Goal: Task Accomplishment & Management: Use online tool/utility

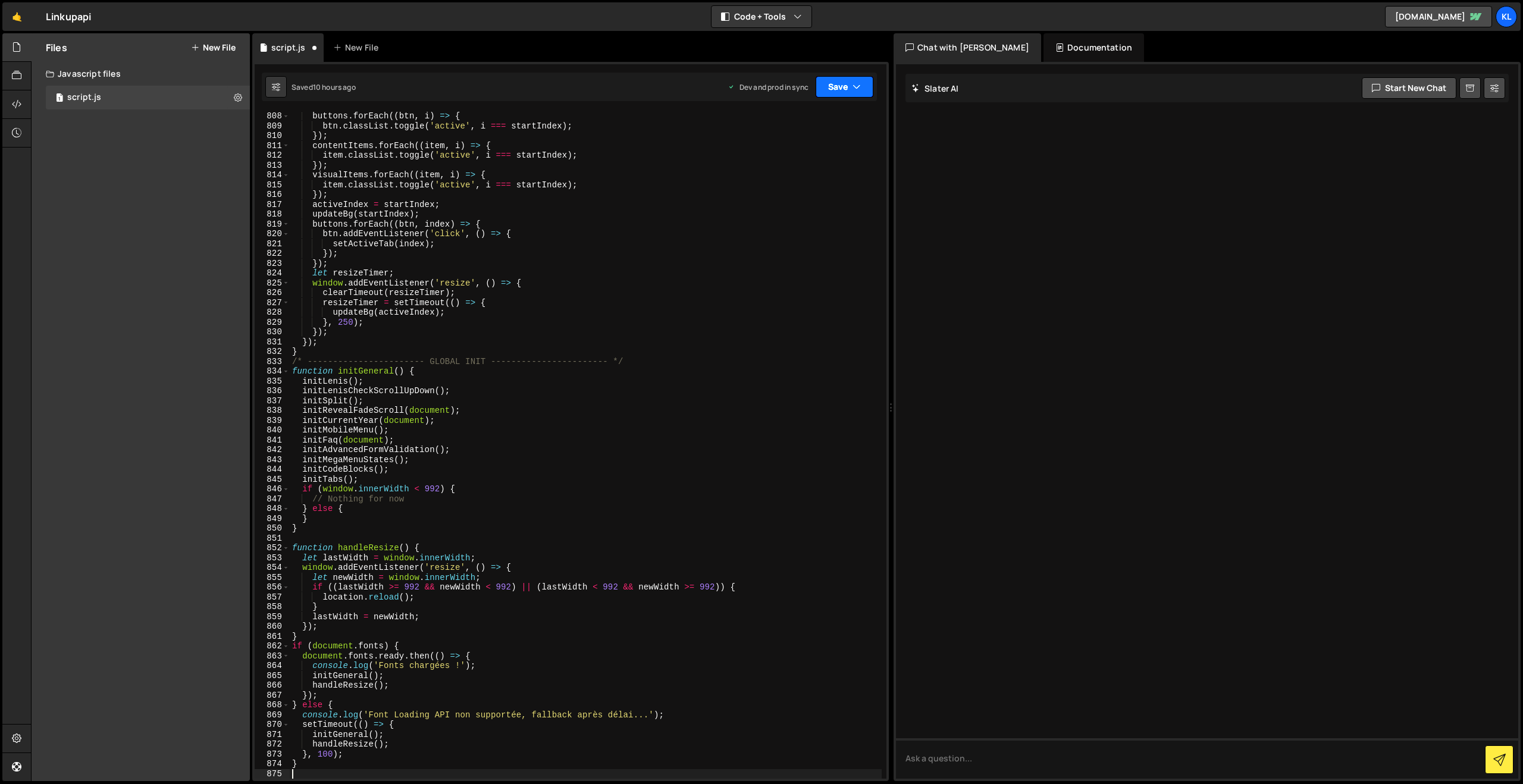
click at [839, 91] on button "Save" at bounding box center [844, 87] width 58 height 22
click at [790, 166] on div "10 hours ago" at bounding box center [785, 167] width 43 height 10
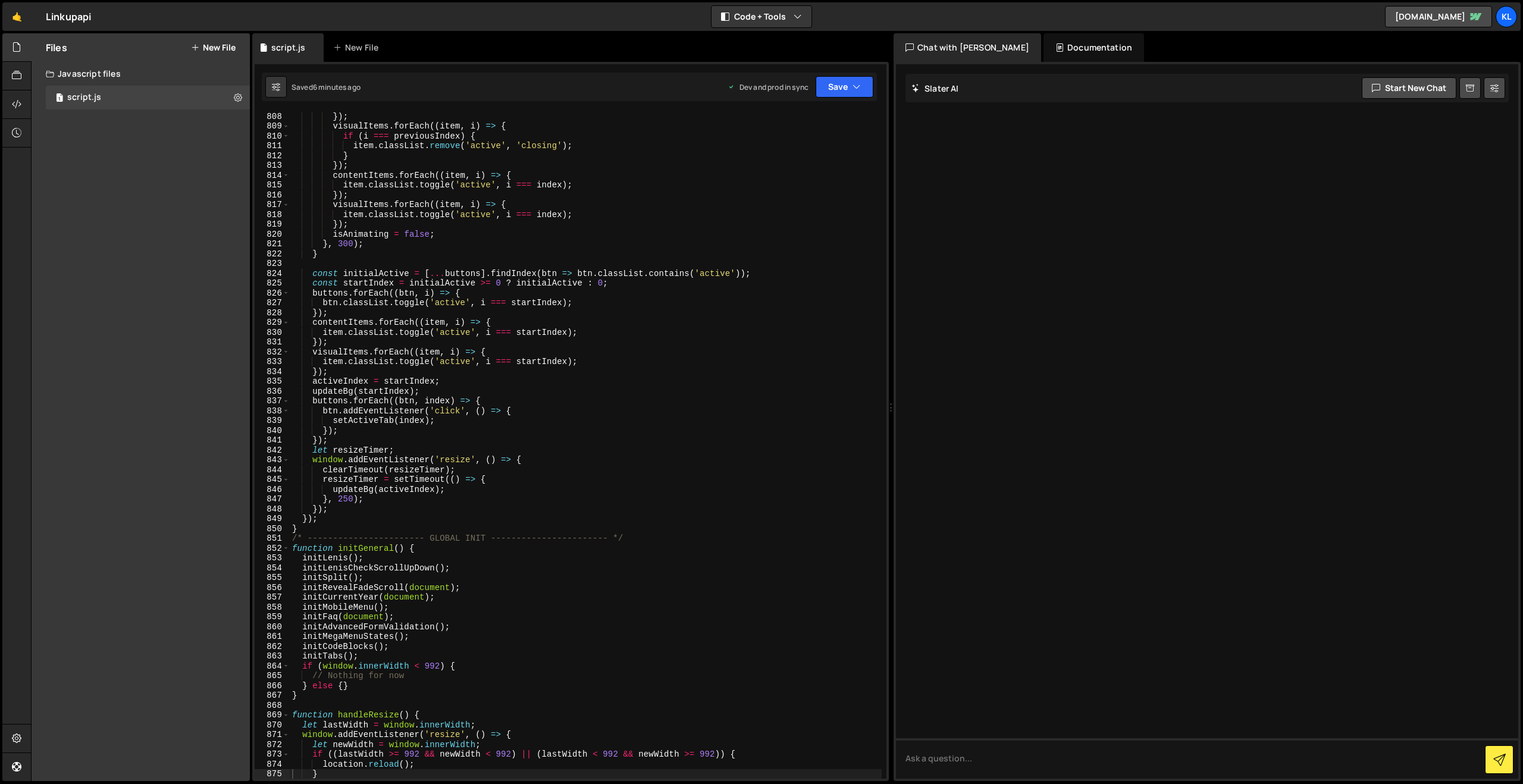
click at [439, 261] on div "}) ; visualItems . forEach (( item , i ) => { if ( i === previousIndex ) { item…" at bounding box center [586, 454] width 592 height 686
type textarea "}"
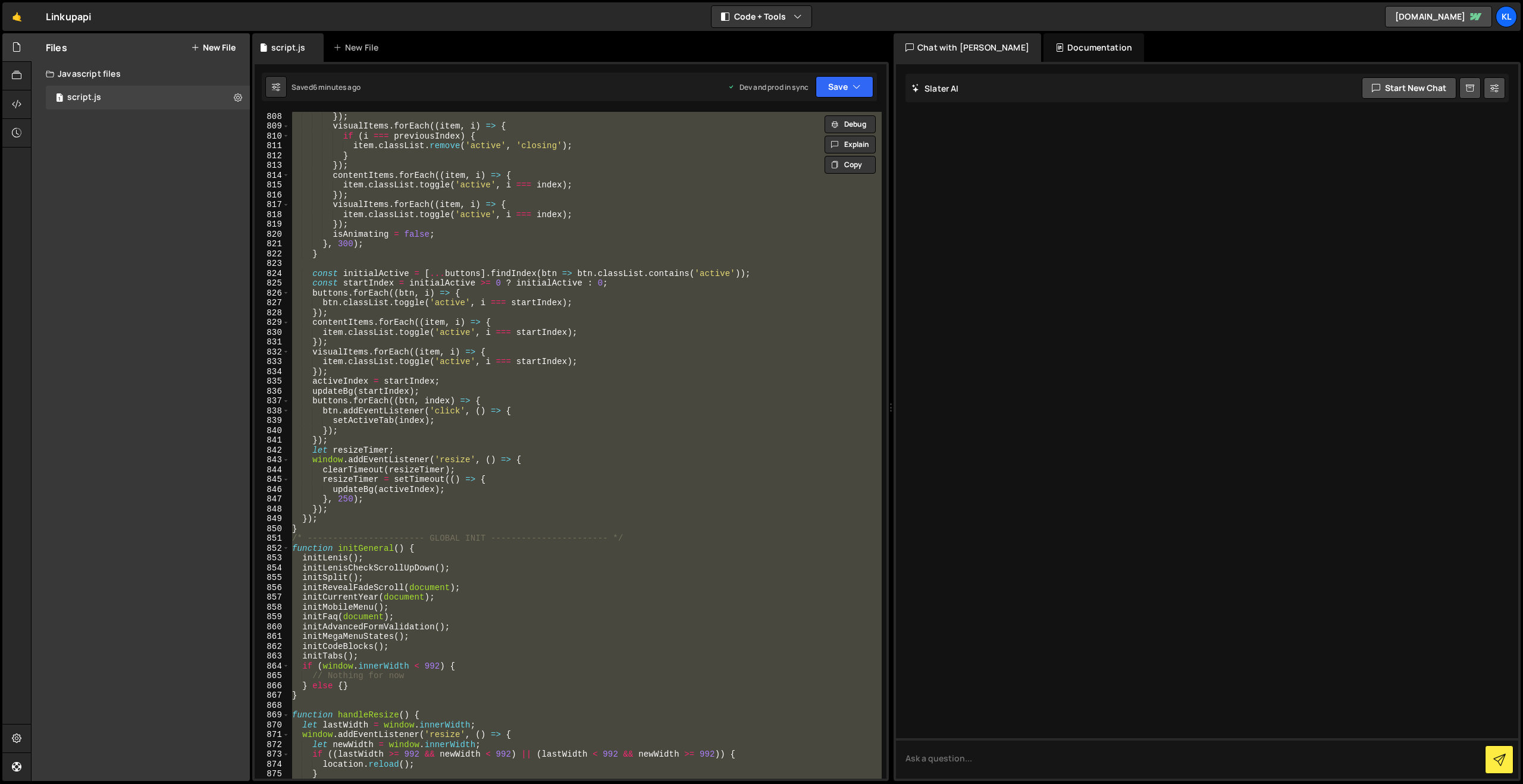
paste textarea
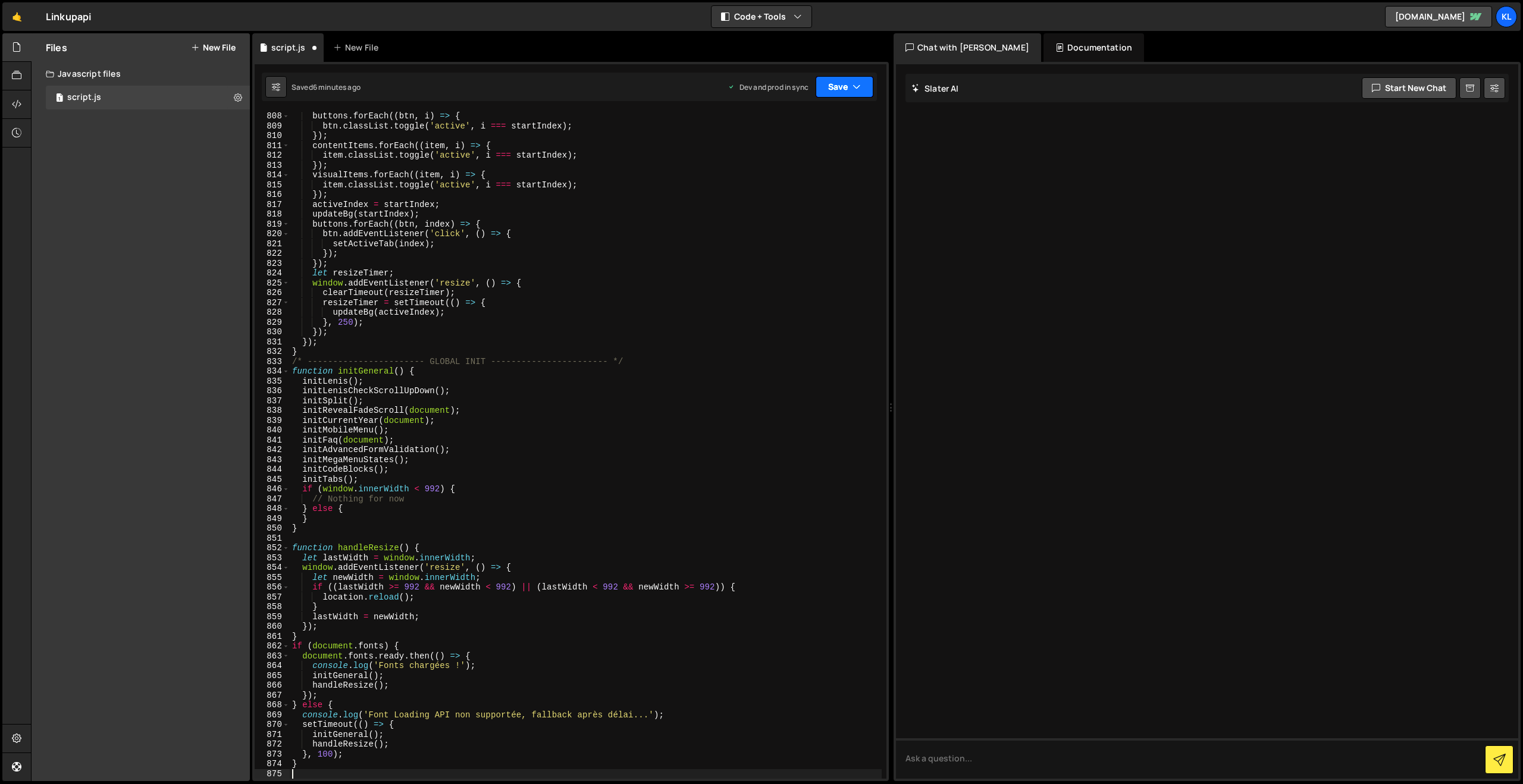
click at [823, 89] on button "Save" at bounding box center [844, 87] width 58 height 22
click at [780, 168] on div "6 minutes ago" at bounding box center [786, 167] width 47 height 10
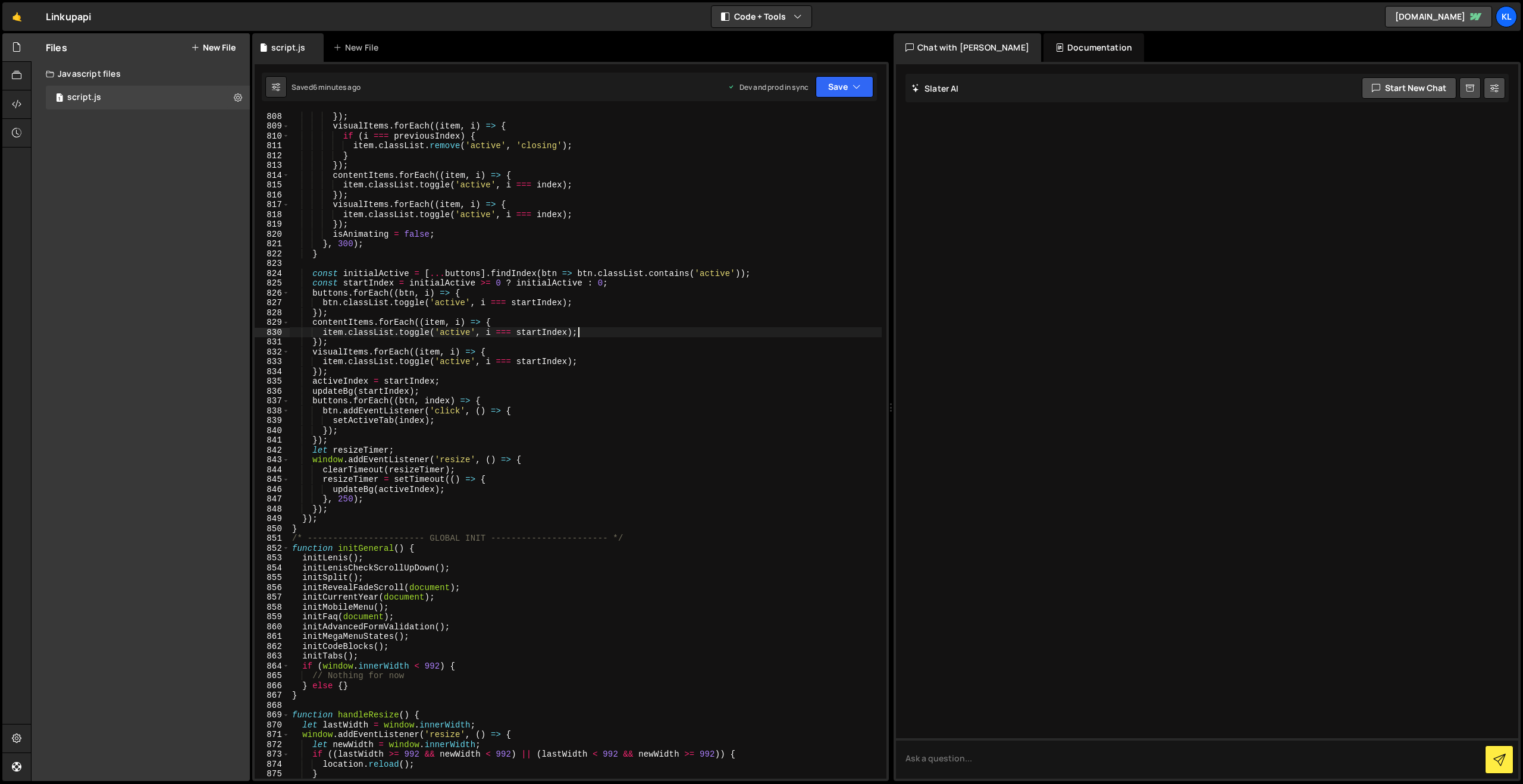
drag, startPoint x: 596, startPoint y: 332, endPoint x: 643, endPoint y: 277, distance: 72.3
click at [597, 333] on div "}) ; visualItems . forEach (( item , i ) => { if ( i === previousIndex ) { item…" at bounding box center [586, 454] width 592 height 686
type textarea "}"
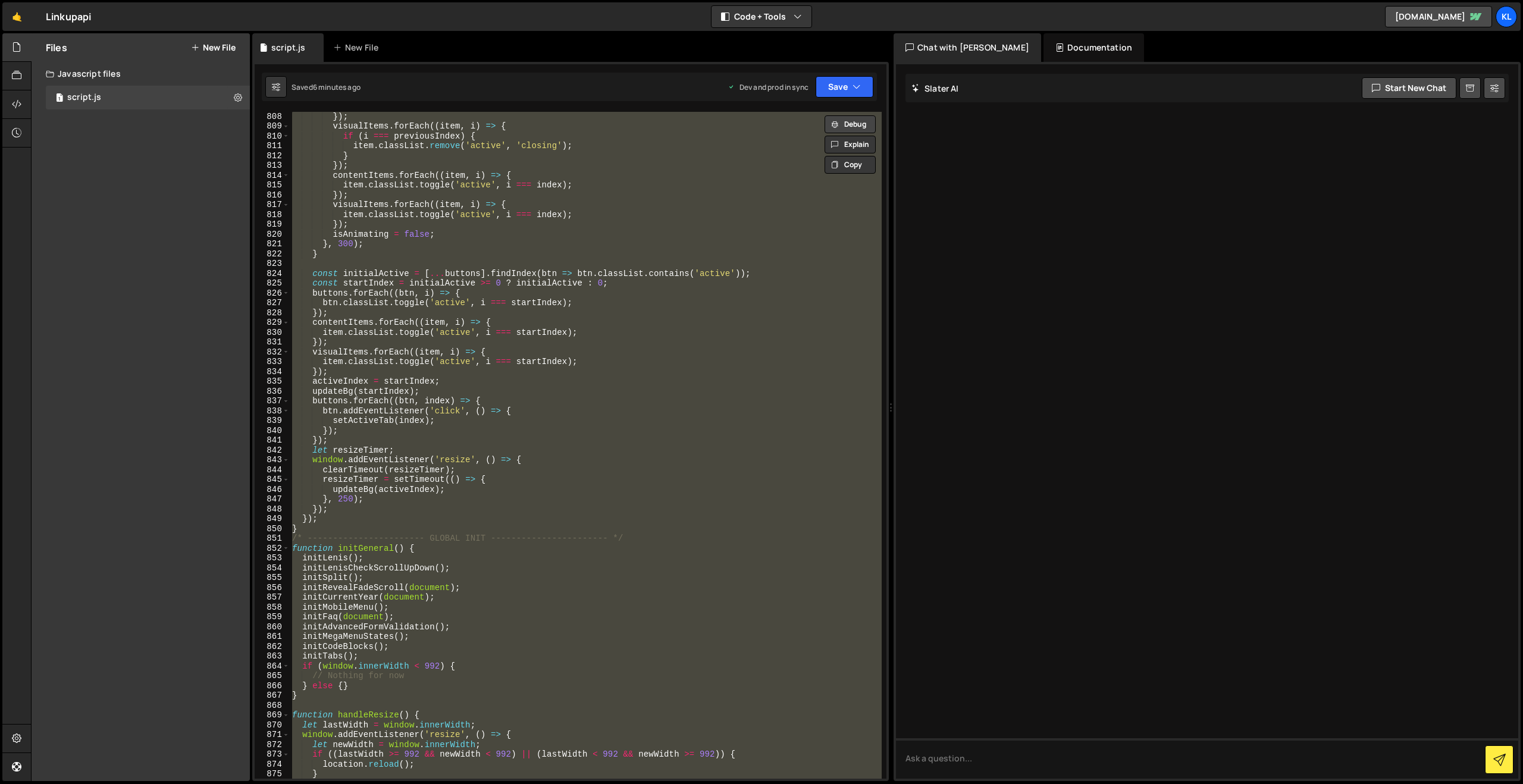
paste textarea
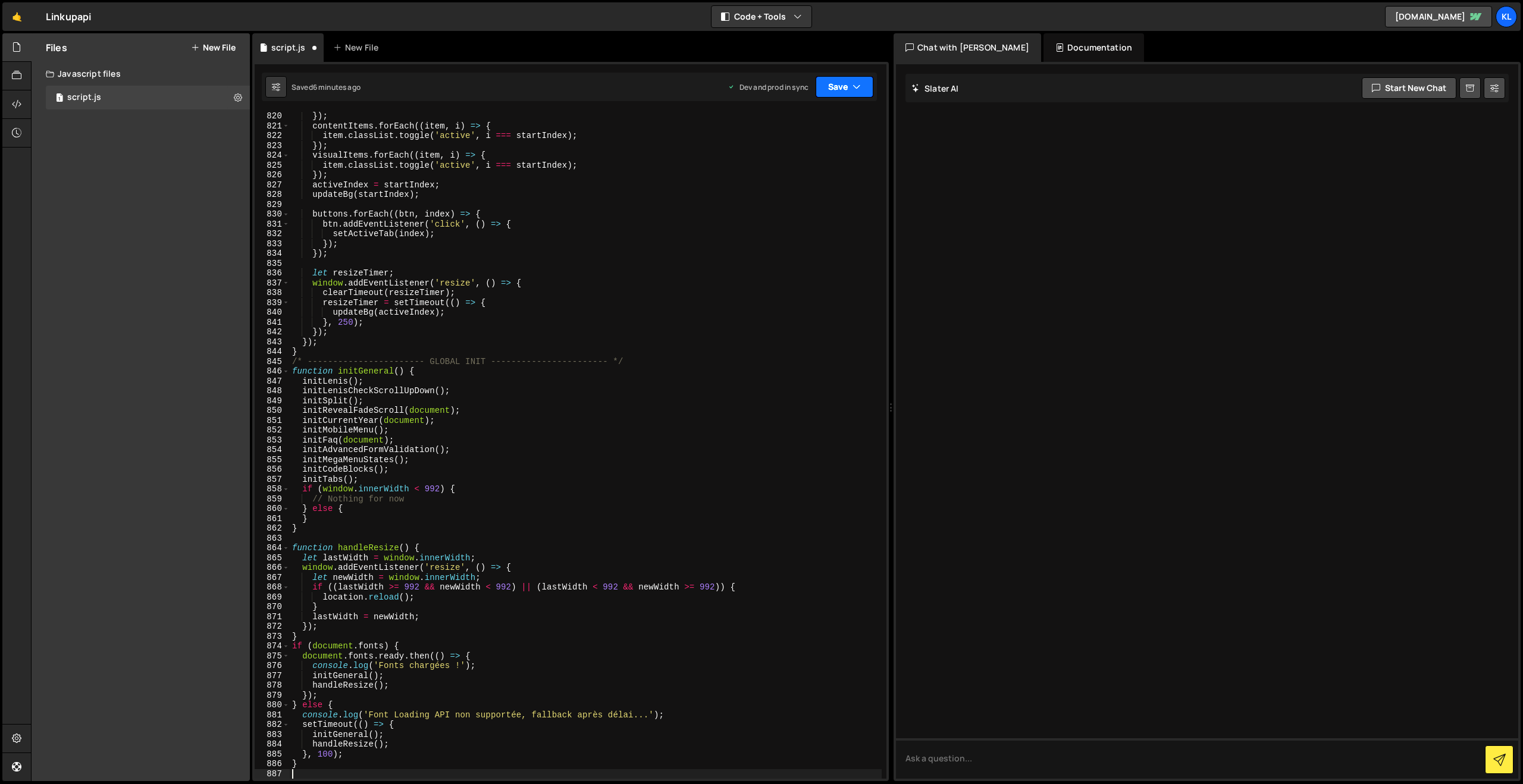
click at [831, 83] on button "Save" at bounding box center [844, 87] width 58 height 22
click at [790, 167] on div "6 minutes ago" at bounding box center [786, 167] width 47 height 10
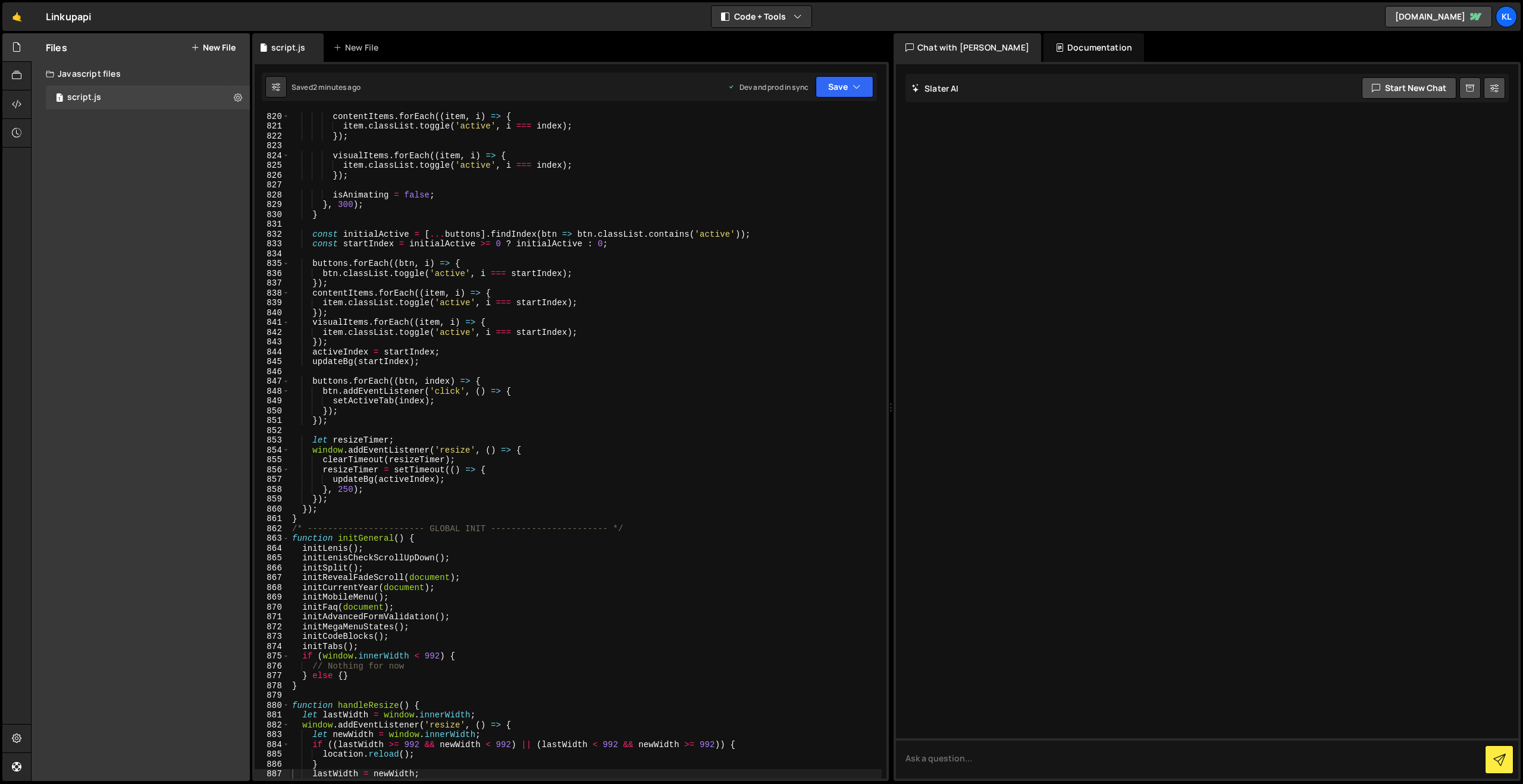
click at [519, 269] on div "contentItems . forEach (( item , i ) => { item . classList . toggle ( 'active' …" at bounding box center [586, 454] width 592 height 686
type textarea "}"
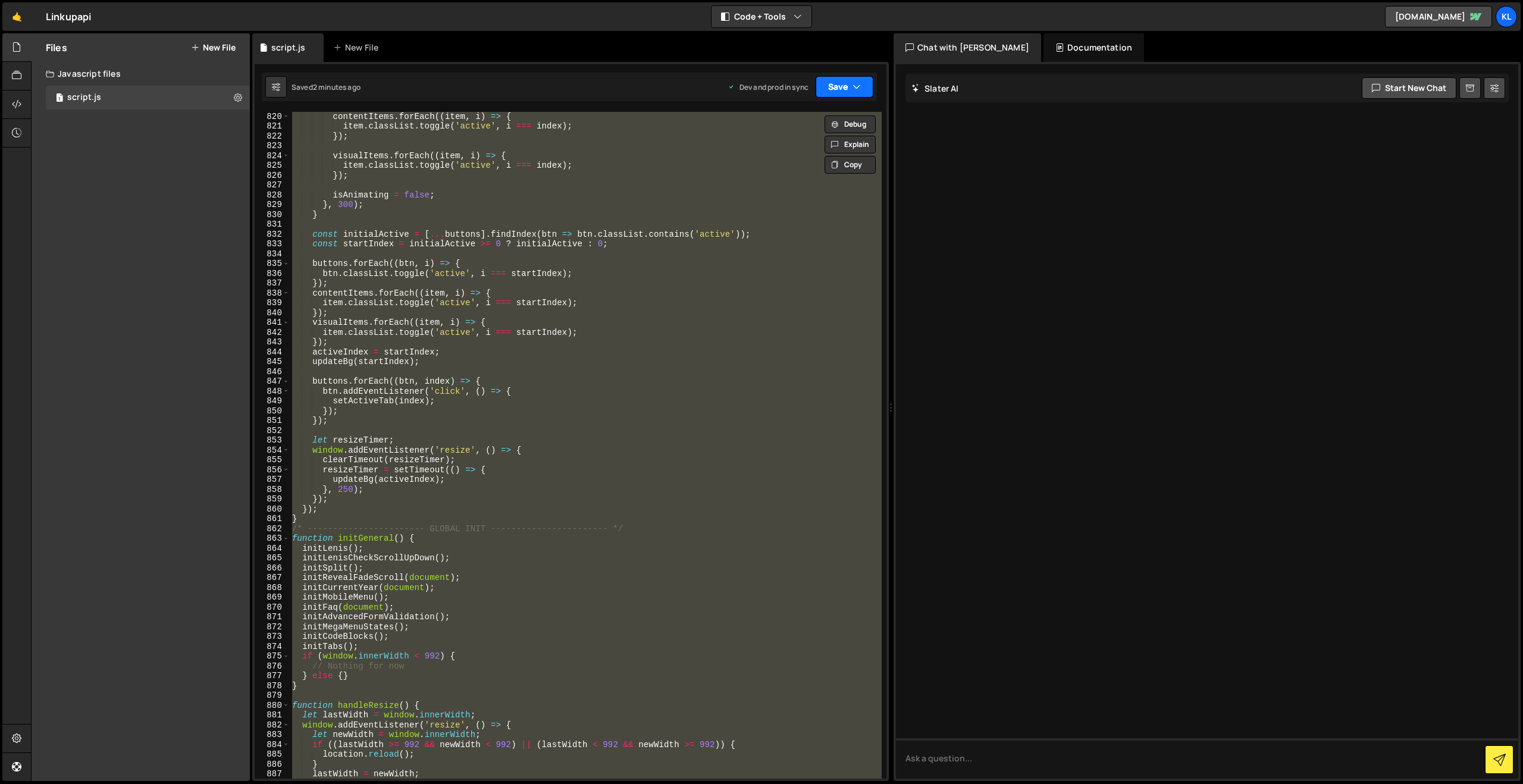
paste textarea
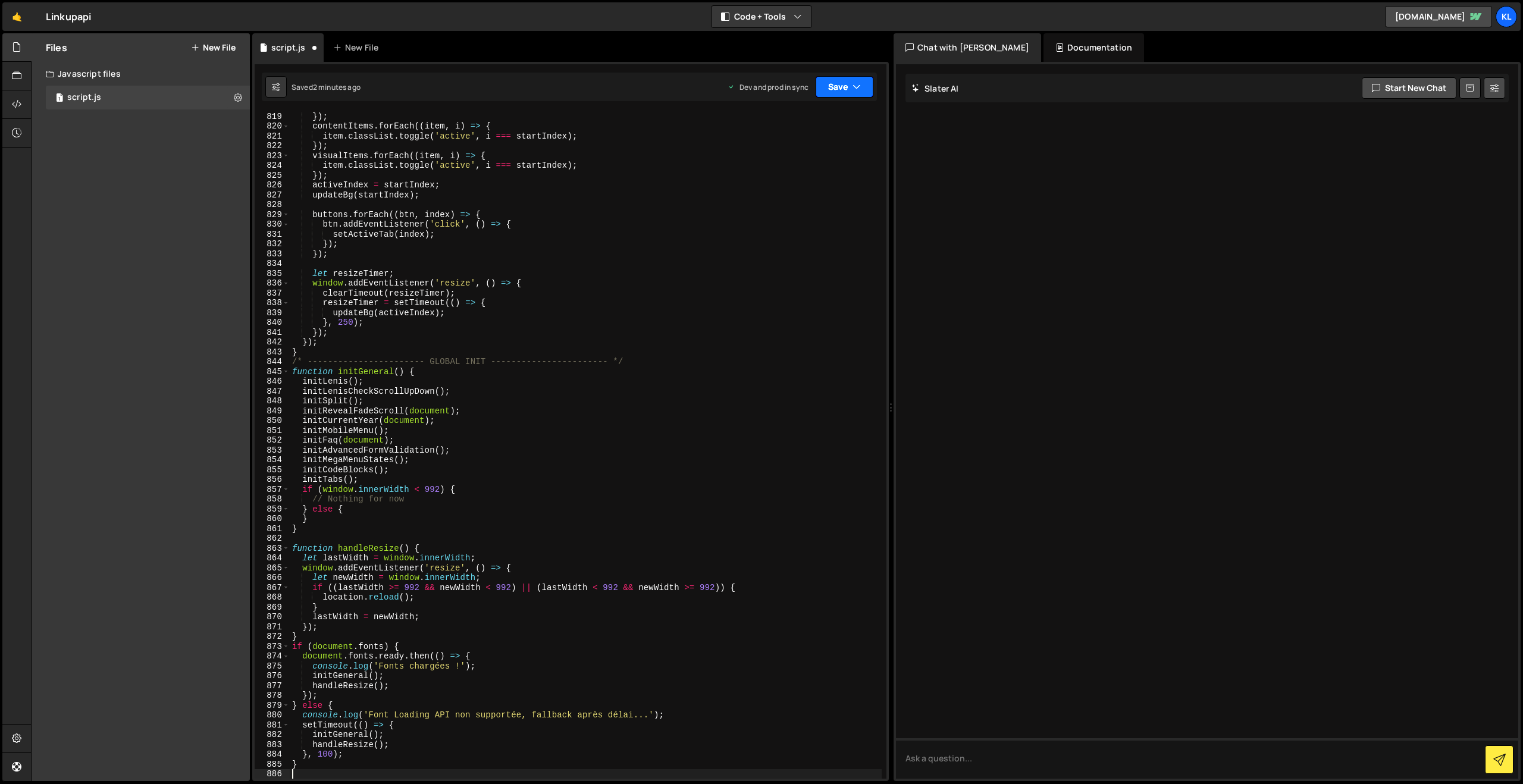
drag, startPoint x: 844, startPoint y: 84, endPoint x: 816, endPoint y: 136, distance: 59.1
click at [843, 84] on button "Save" at bounding box center [844, 87] width 58 height 22
click at [802, 155] on div "Save to Production S" at bounding box center [804, 154] width 123 height 12
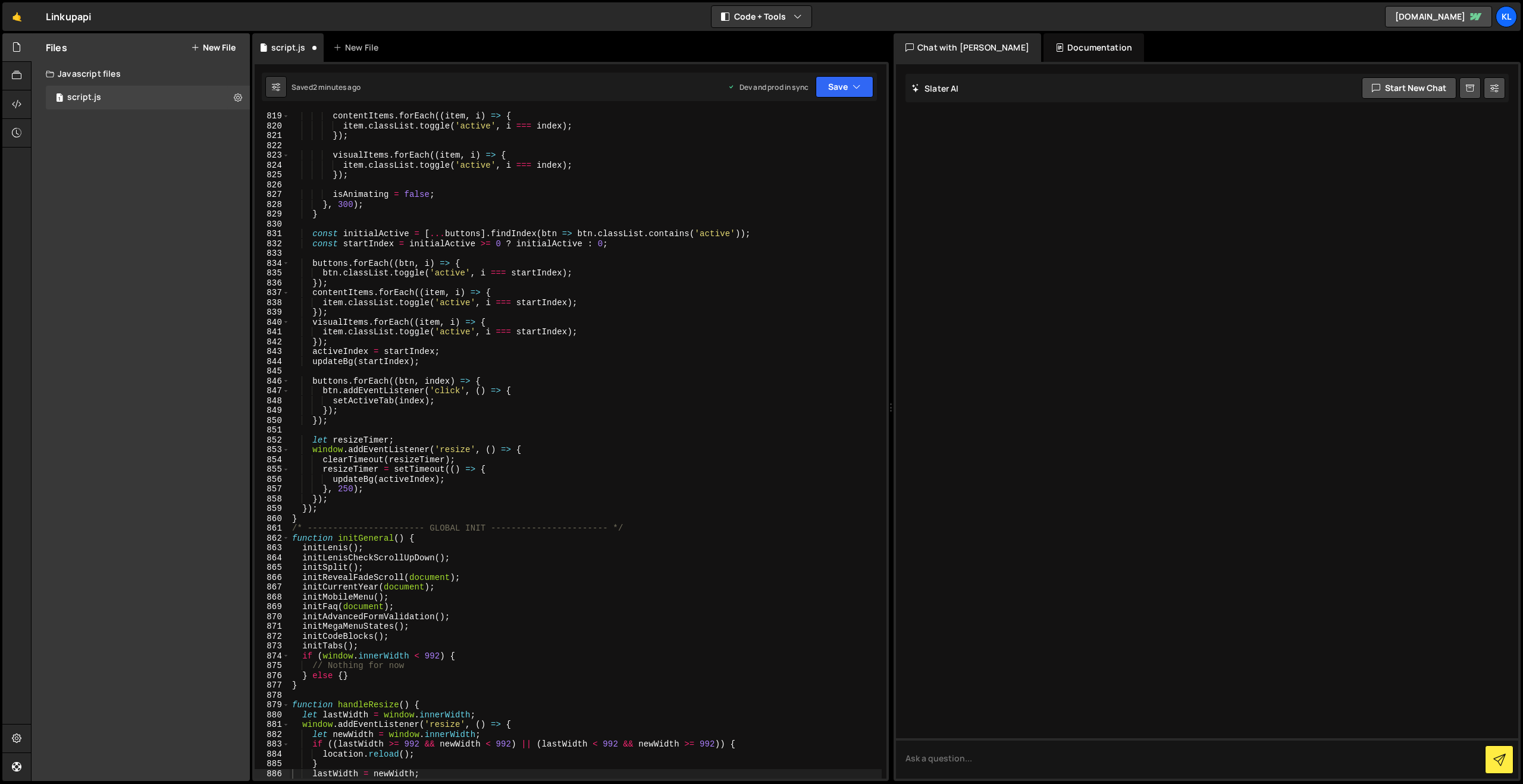
scroll to position [8027, 0]
click at [16, 15] on link "🤙" at bounding box center [17, 17] width 29 height 29
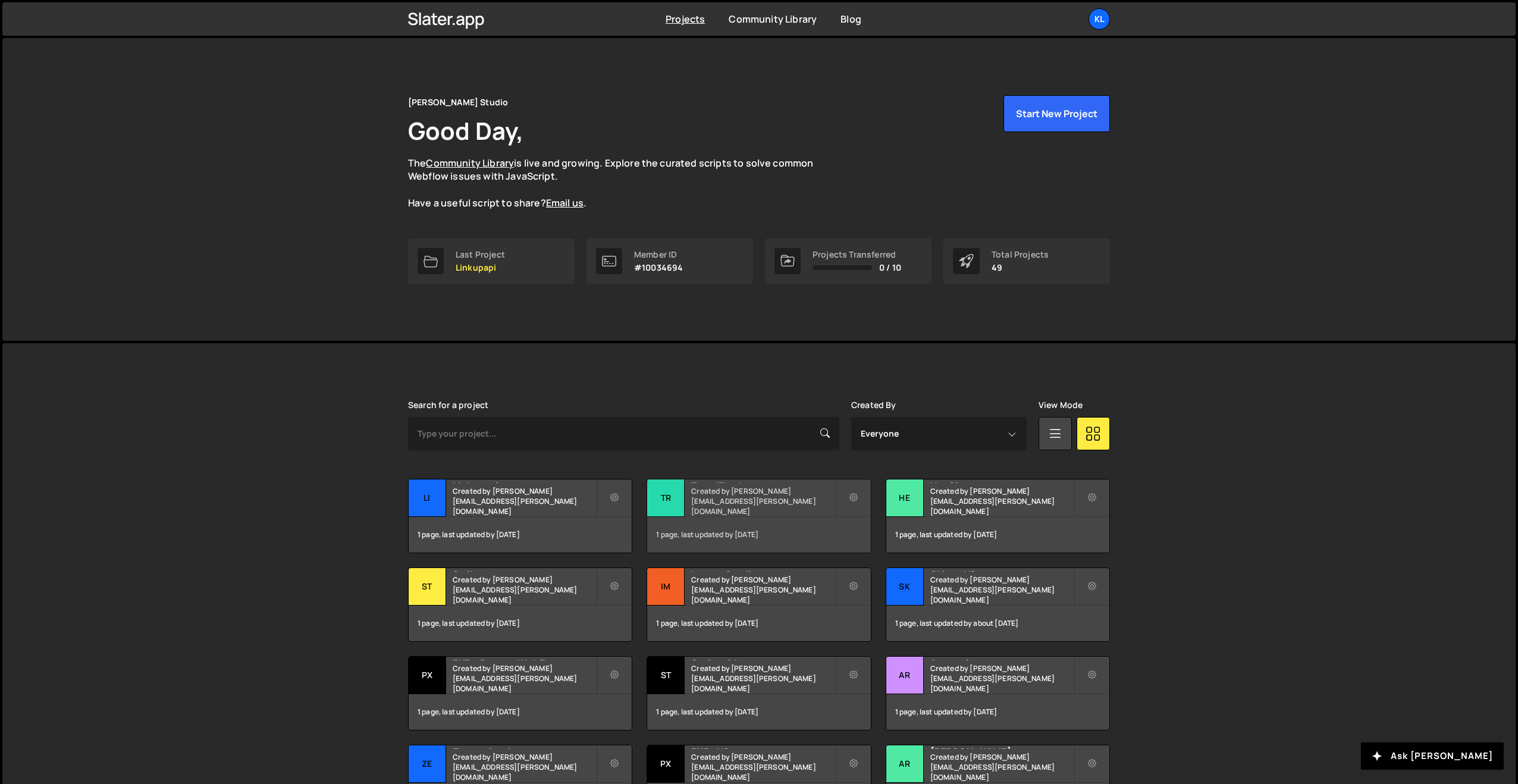
click at [782, 498] on div "TrendTrack Created by [PERSON_NAME][EMAIL_ADDRESS][PERSON_NAME][DOMAIN_NAME]" at bounding box center [759, 497] width 223 height 37
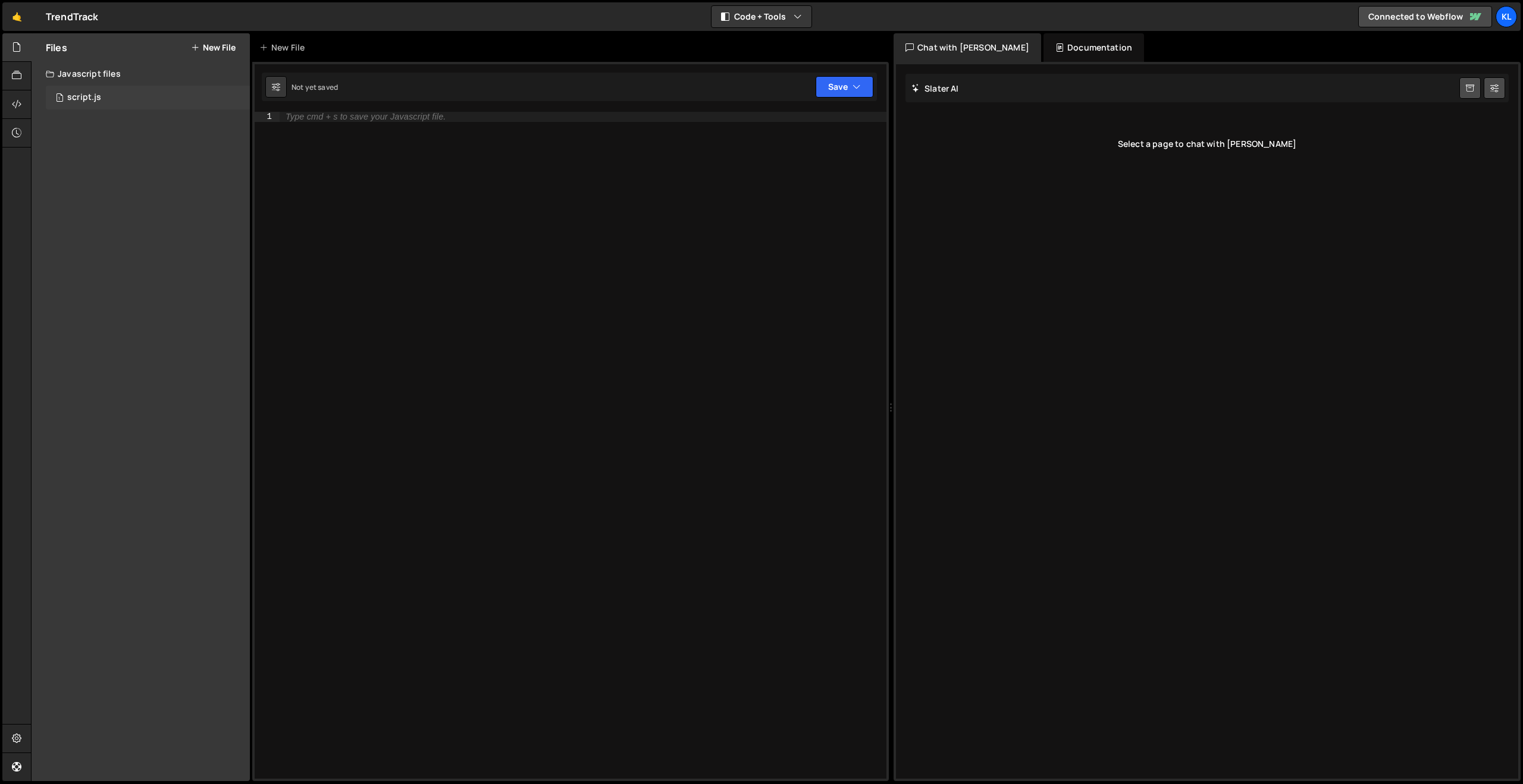
click at [97, 97] on div "script.js" at bounding box center [84, 97] width 34 height 11
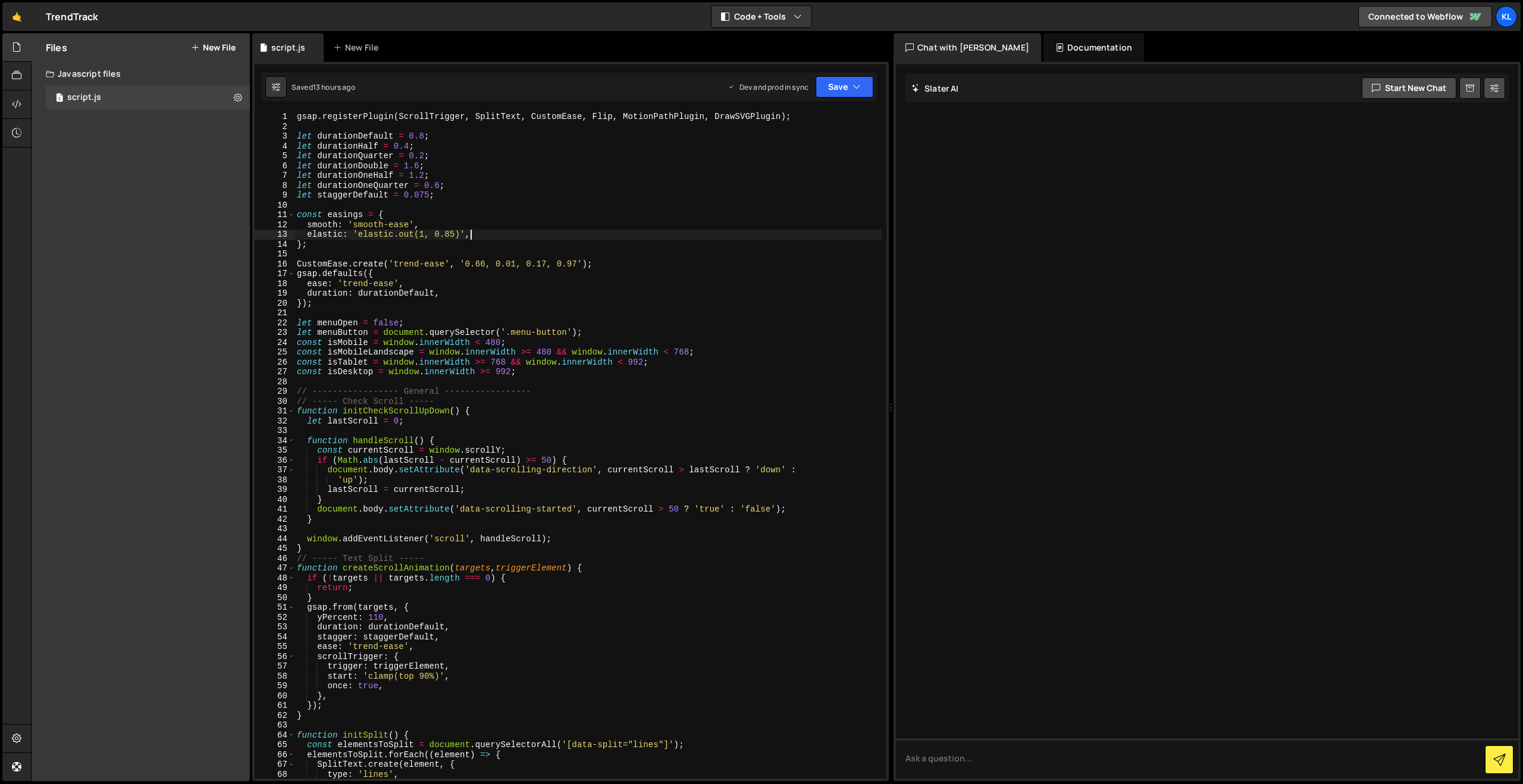
type textarea "}"
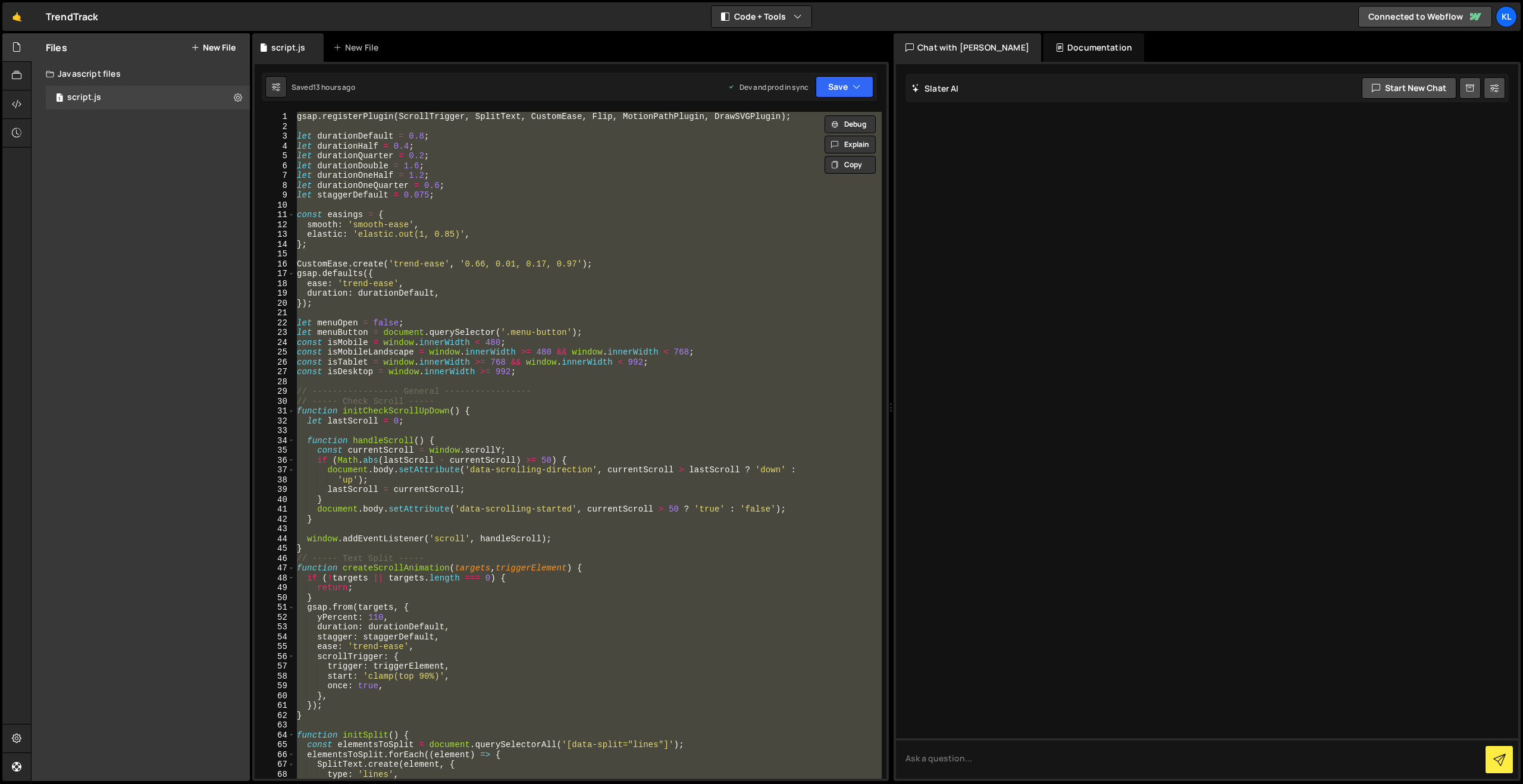
click at [200, 43] on button "New File" at bounding box center [213, 47] width 45 height 9
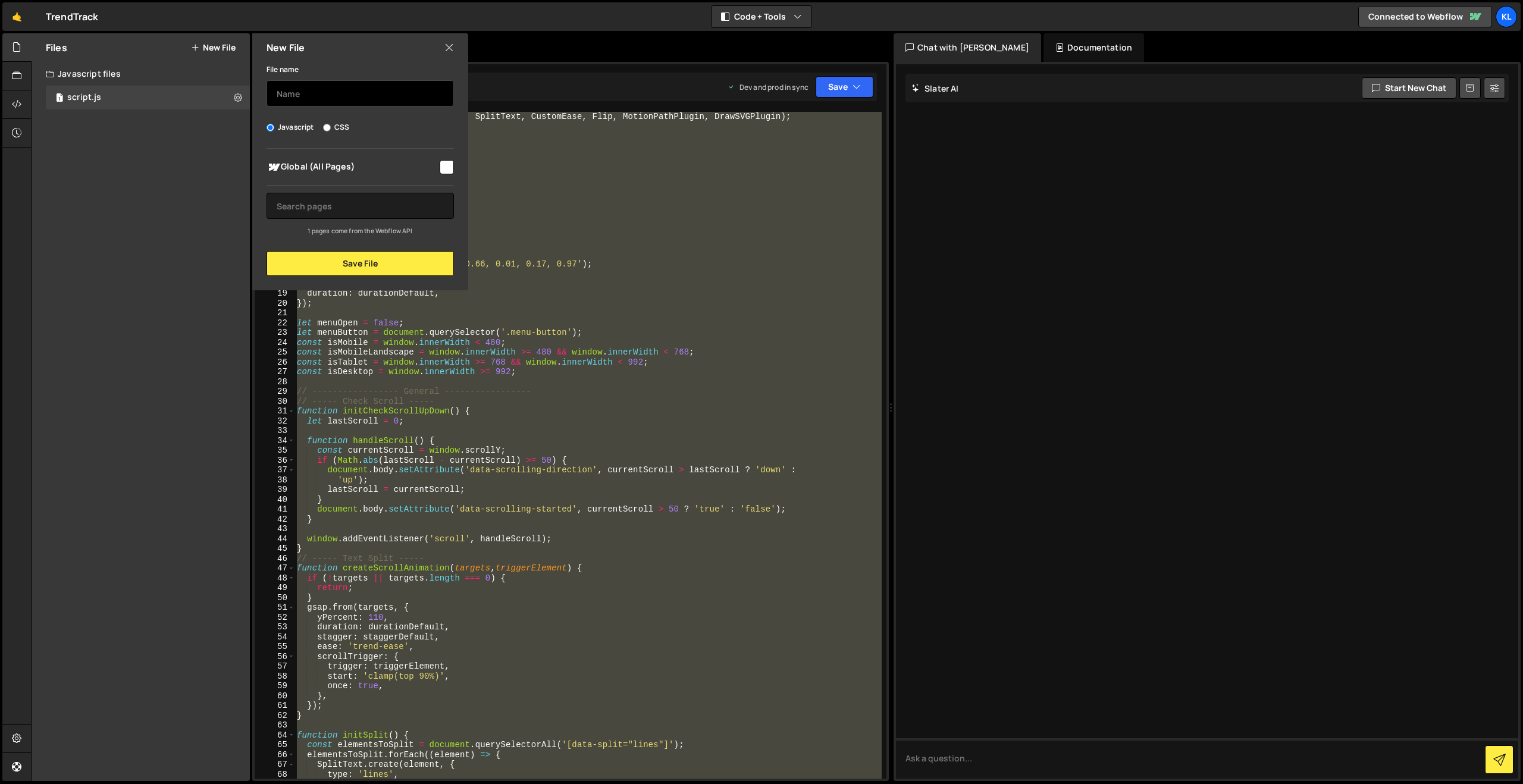
click at [344, 92] on input "text" at bounding box center [360, 93] width 187 height 26
type input "scrip-v2"
click at [443, 163] on input "checkbox" at bounding box center [447, 167] width 14 height 14
checkbox input "true"
click at [349, 265] on button "Save File" at bounding box center [360, 264] width 187 height 25
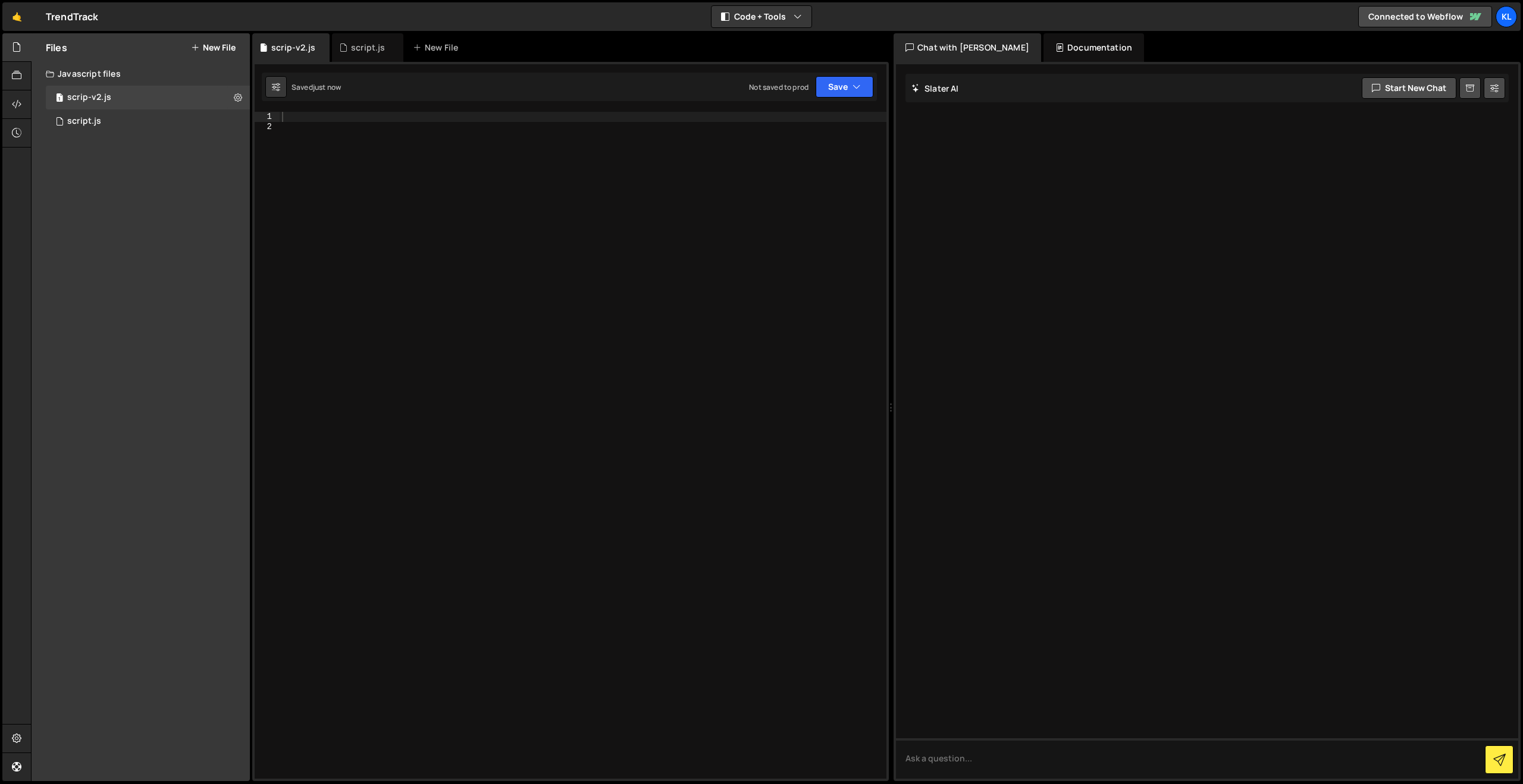
click at [459, 210] on div at bounding box center [583, 455] width 607 height 686
click at [431, 115] on div at bounding box center [583, 455] width 607 height 686
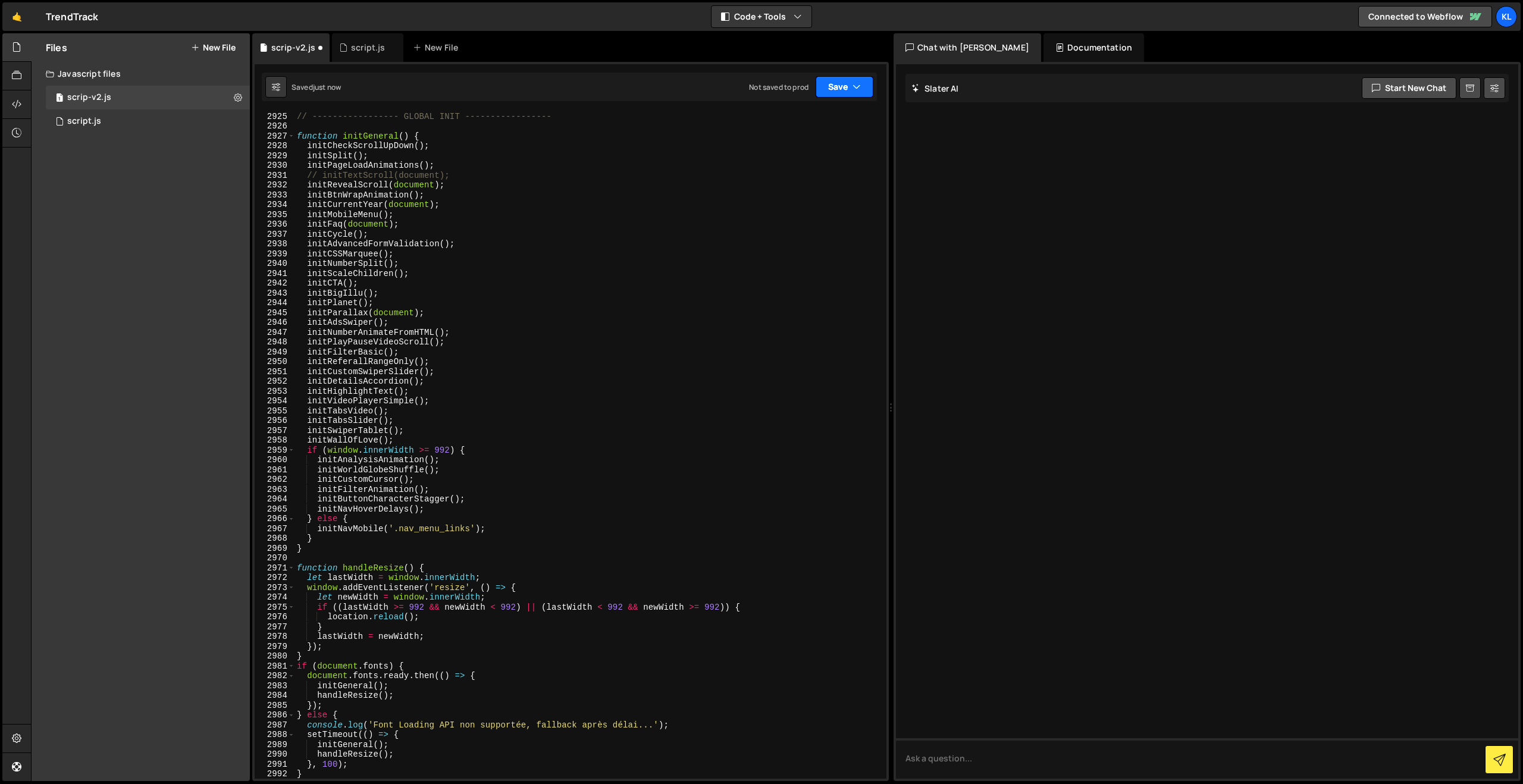
click at [865, 91] on button "Save" at bounding box center [844, 87] width 58 height 22
drag, startPoint x: 790, startPoint y: 172, endPoint x: 766, endPoint y: 167, distance: 24.5
click at [790, 172] on div "Not saved to prod" at bounding box center [804, 167] width 123 height 14
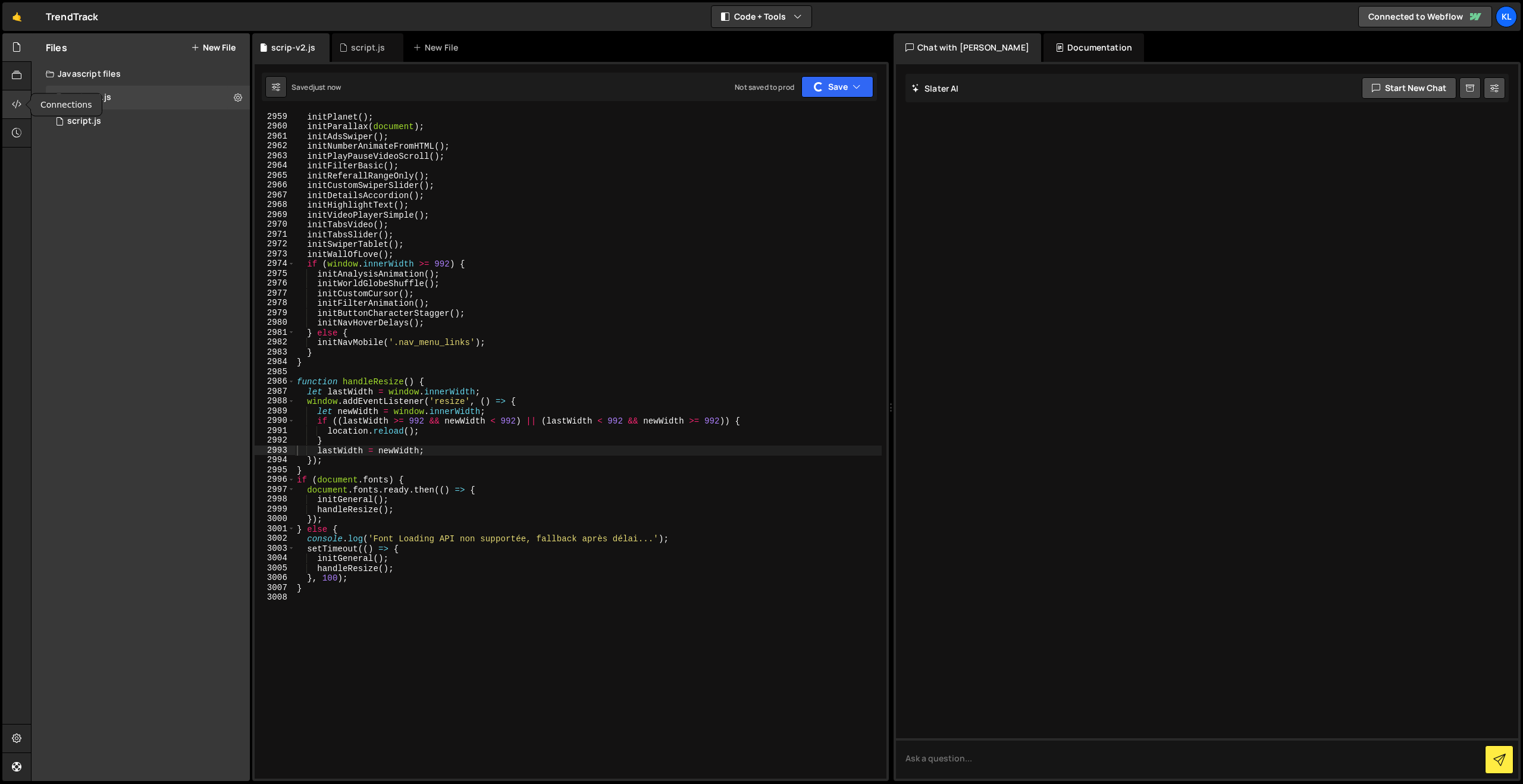
click at [14, 105] on icon at bounding box center [16, 104] width 9 height 13
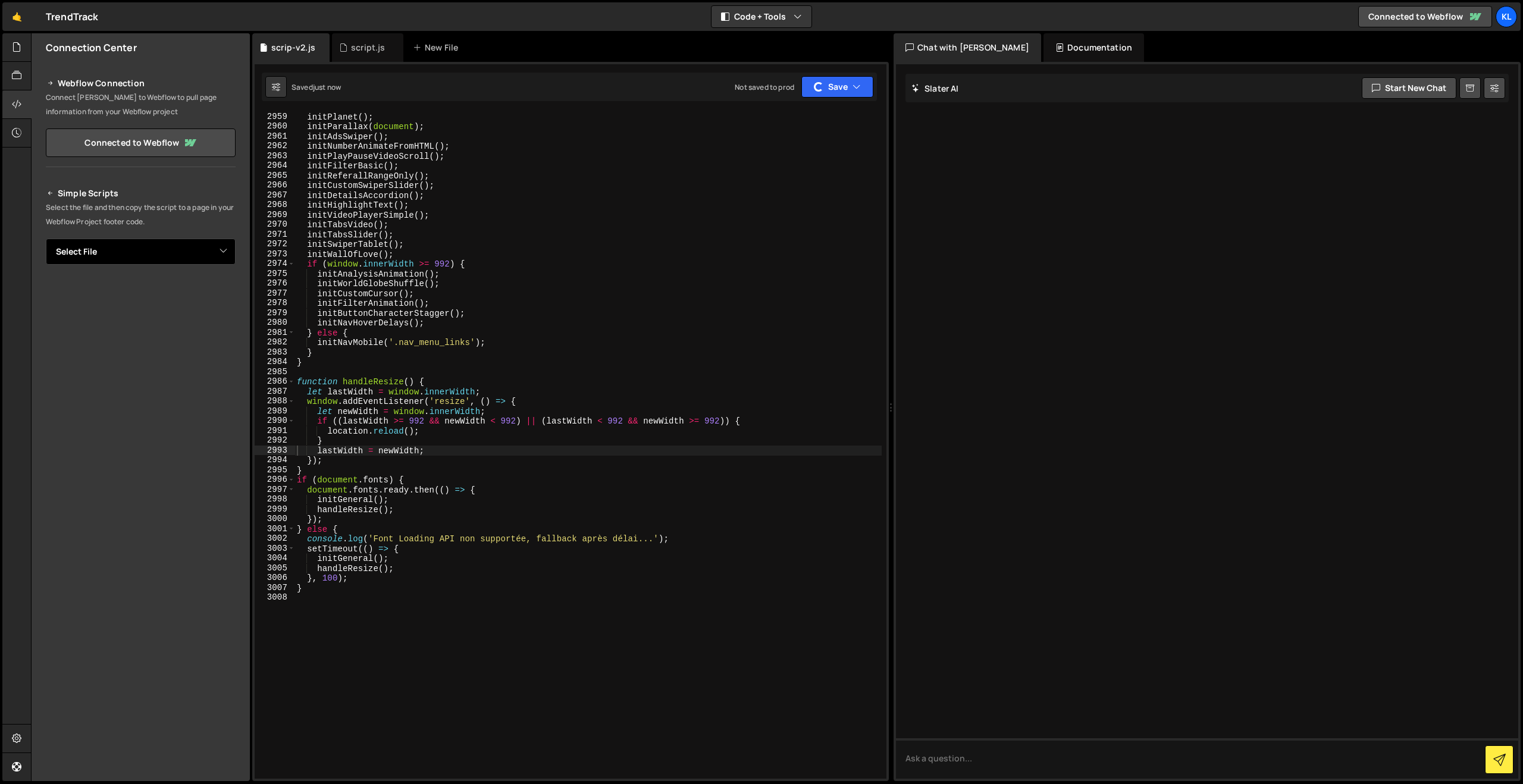
click at [215, 257] on select "Select File script.js scrip-v2.js" at bounding box center [141, 251] width 190 height 26
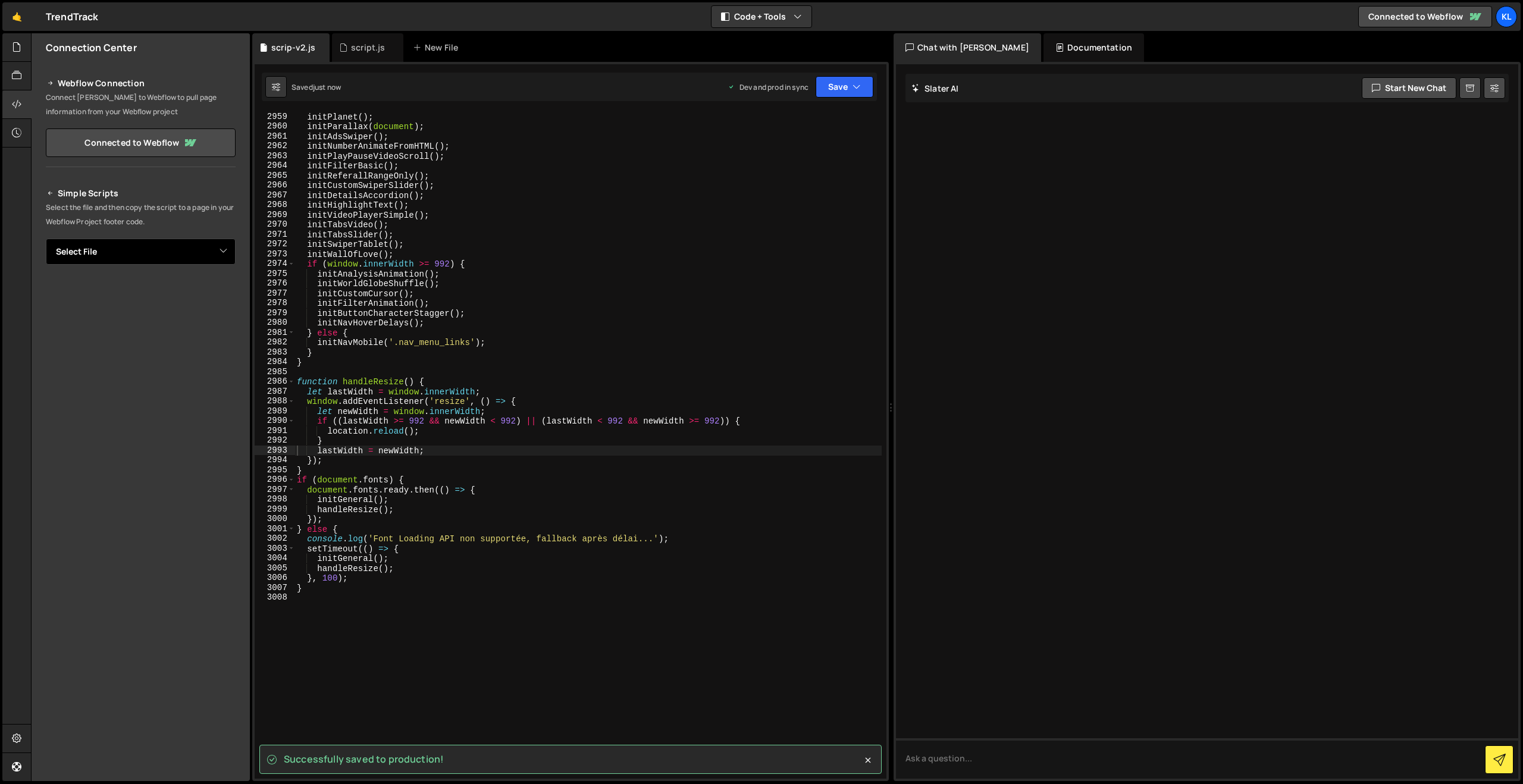
select select "47382"
click at [46, 238] on select "Select File script.js scrip-v2.js" at bounding box center [141, 251] width 190 height 26
click at [189, 292] on button "Copy" at bounding box center [199, 292] width 40 height 25
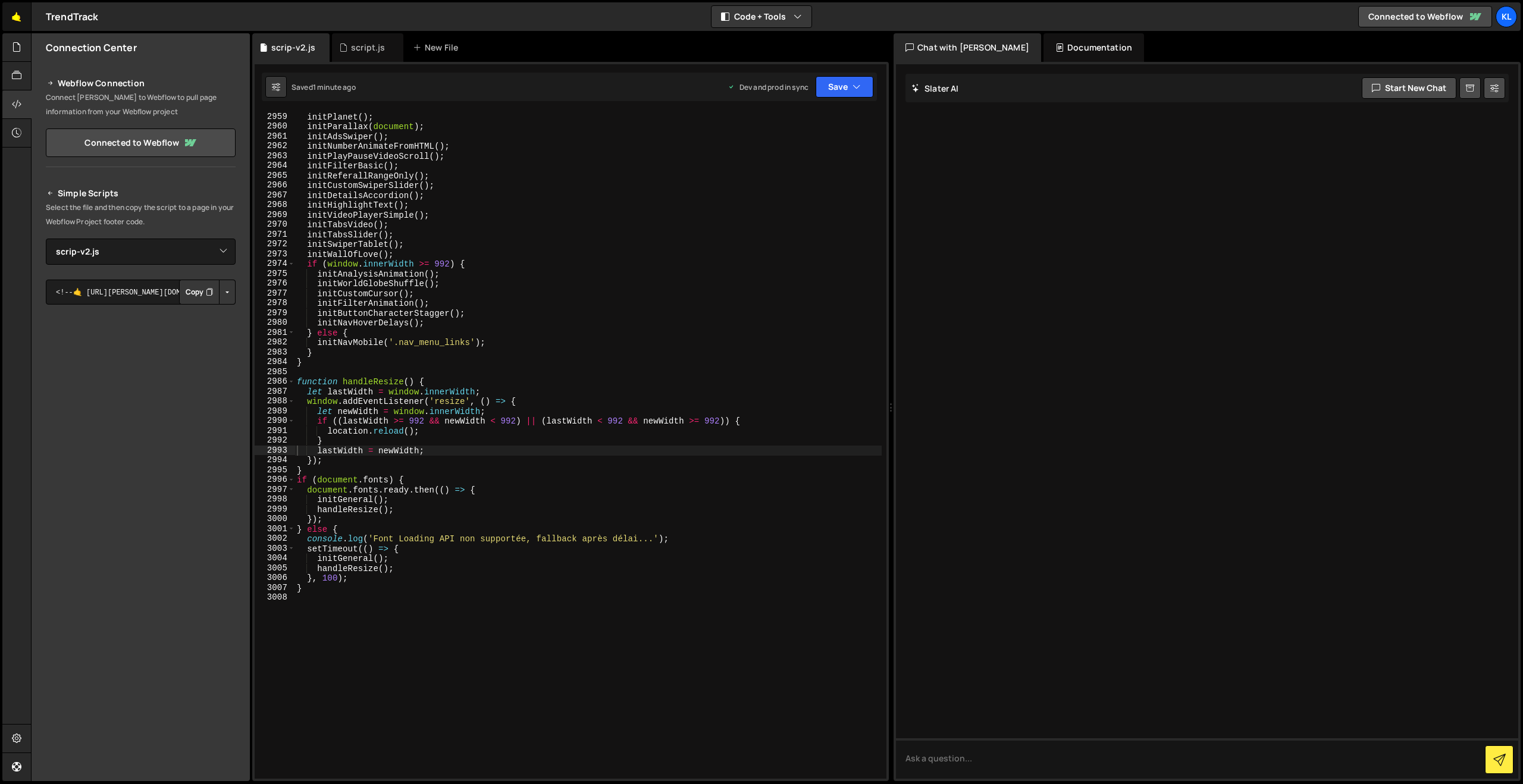
click at [22, 20] on link "🤙" at bounding box center [17, 17] width 29 height 29
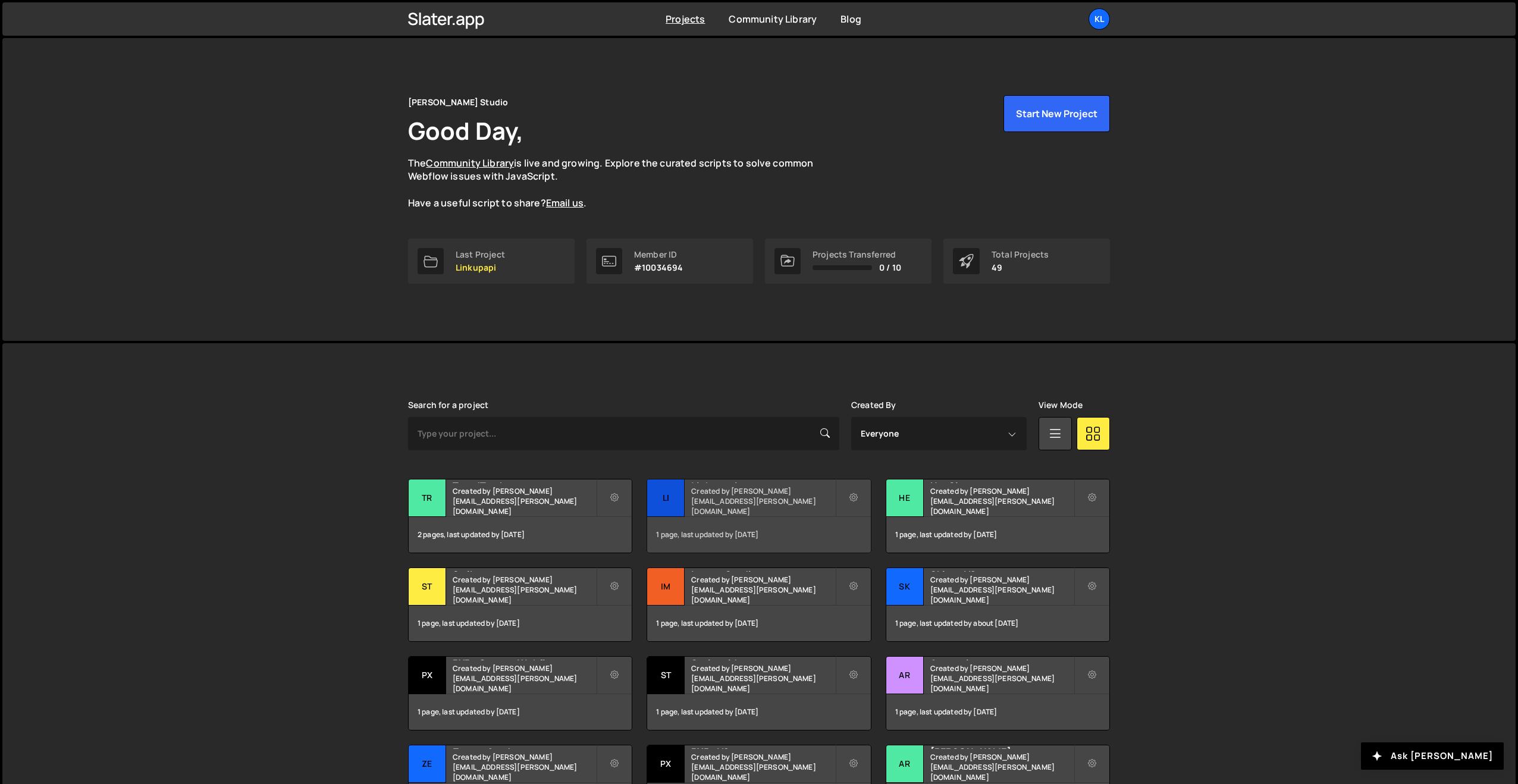
click at [758, 506] on small "Created by [PERSON_NAME][EMAIL_ADDRESS][PERSON_NAME][DOMAIN_NAME]" at bounding box center [762, 501] width 143 height 30
